Goal: Complete application form: Complete application form

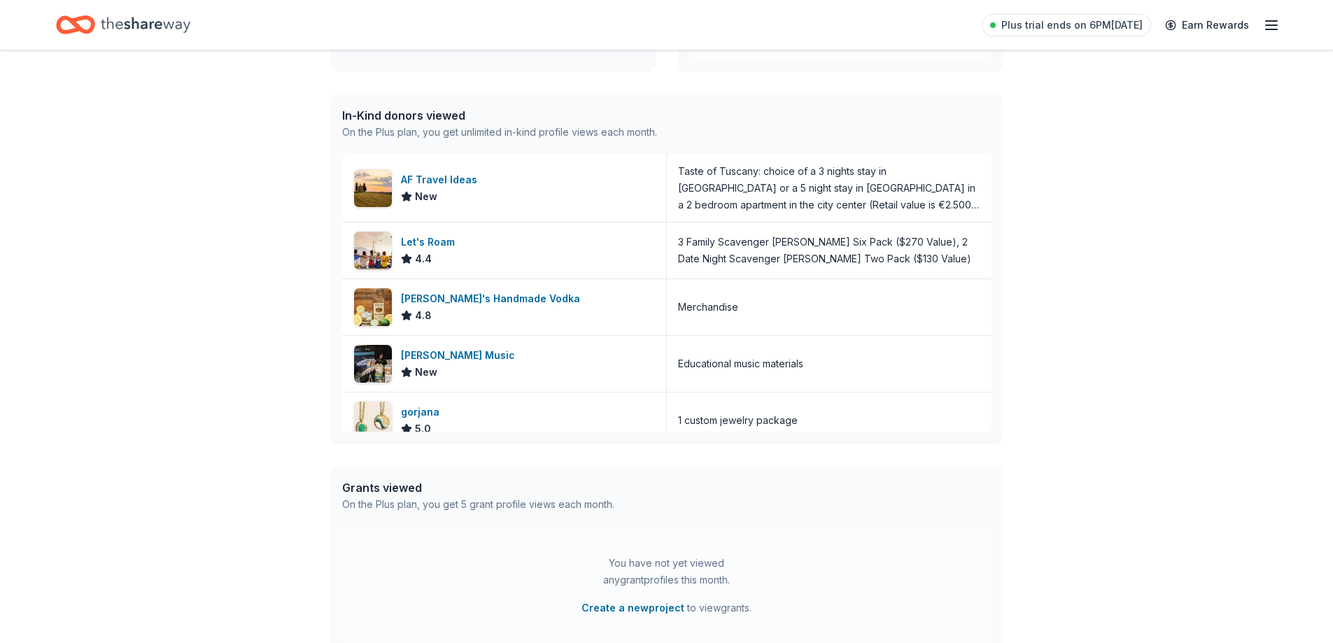
scroll to position [330, 0]
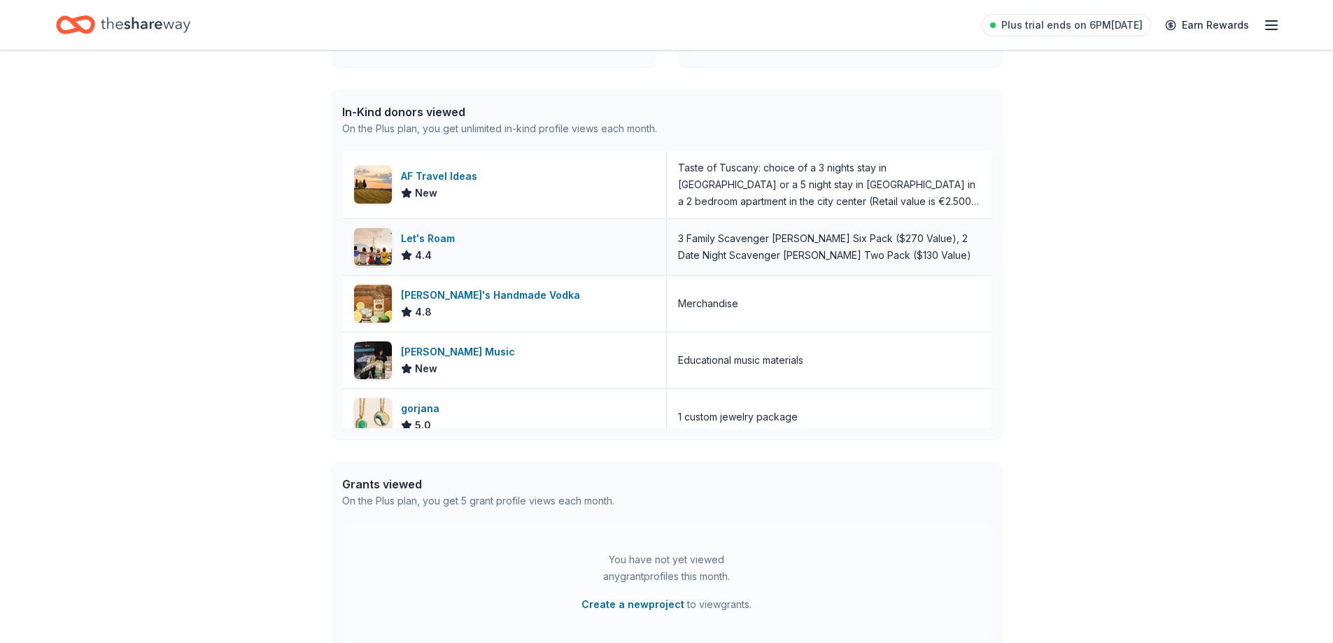
click at [443, 238] on div "Let's Roam" at bounding box center [430, 238] width 59 height 17
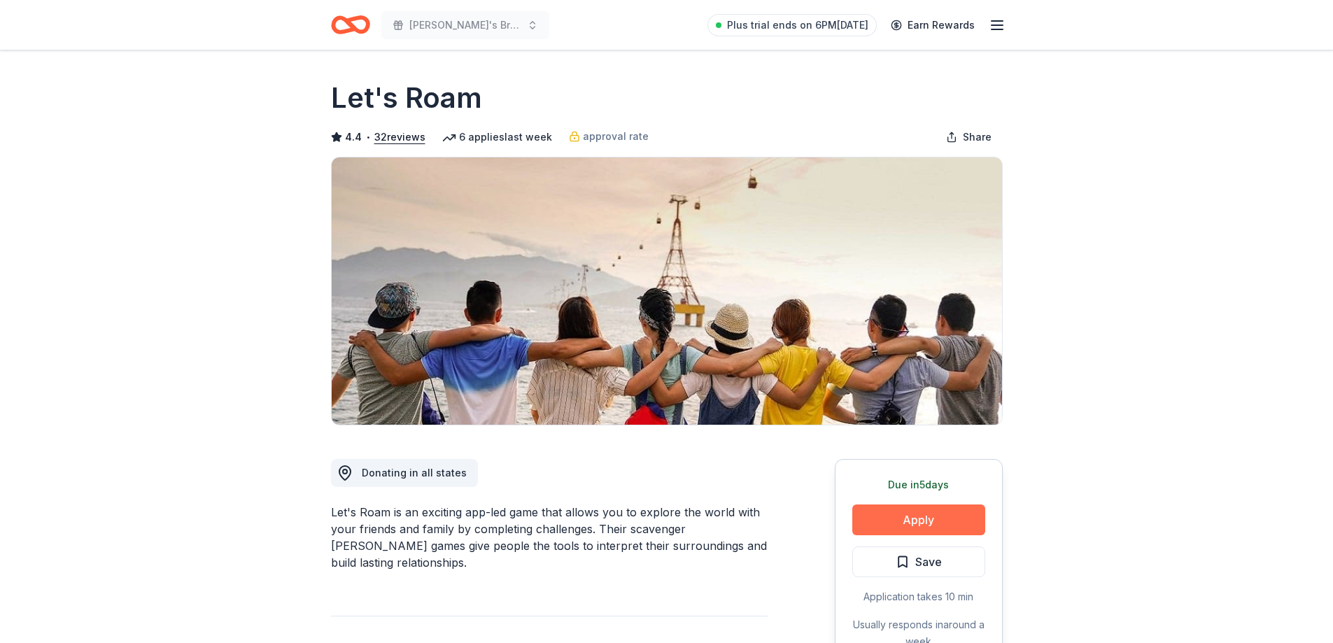
click at [931, 514] on button "Apply" at bounding box center [918, 519] width 133 height 31
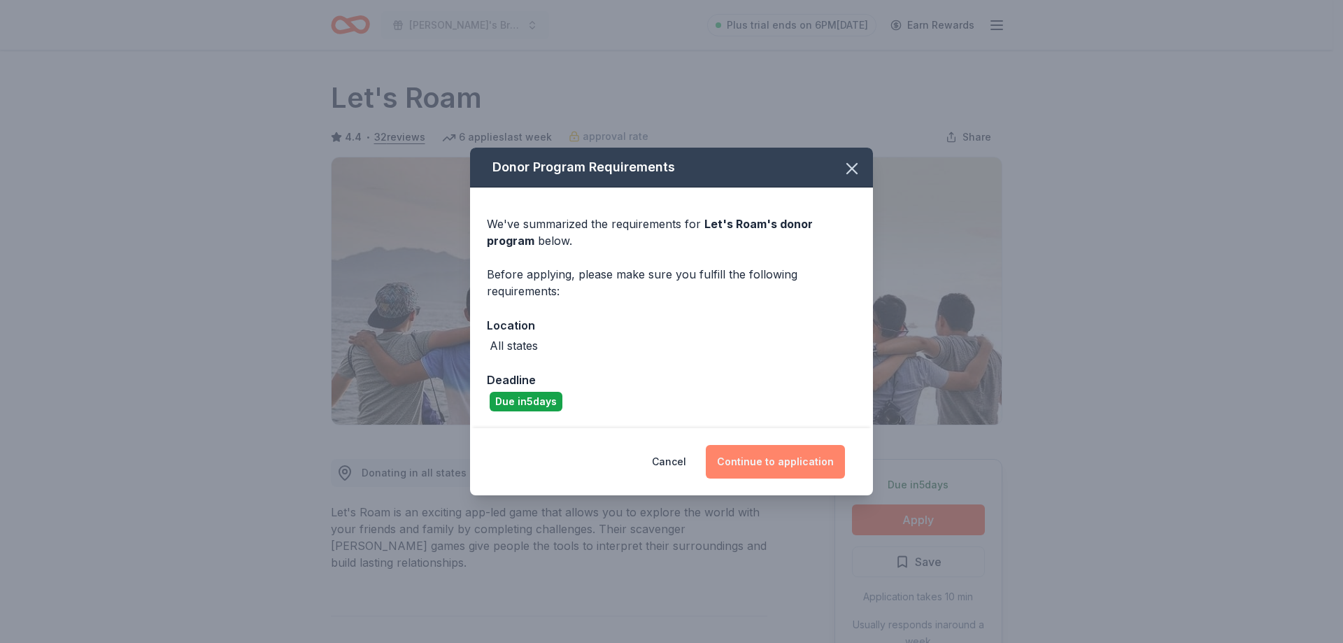
click at [783, 453] on button "Continue to application" at bounding box center [775, 462] width 139 height 34
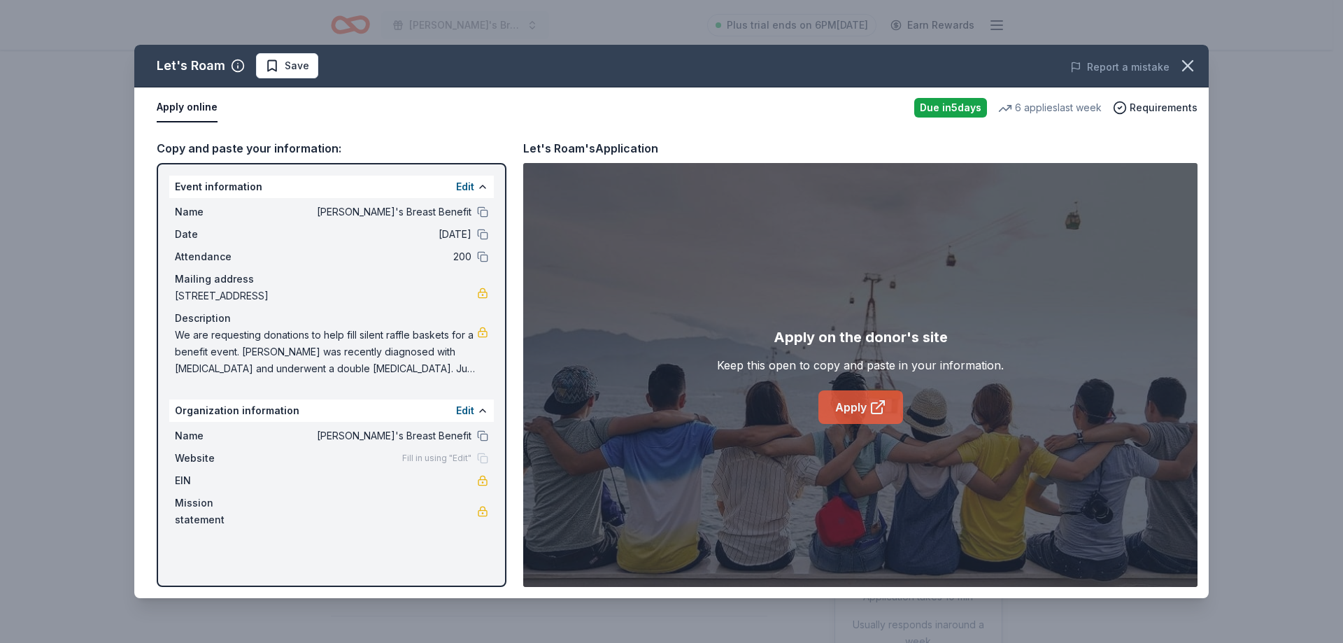
click at [862, 412] on link "Apply" at bounding box center [861, 407] width 85 height 34
